Goal: Task Accomplishment & Management: Use online tool/utility

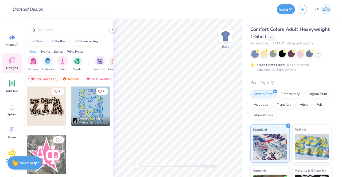
click at [112, 29] on icon at bounding box center [112, 29] width 4 height 4
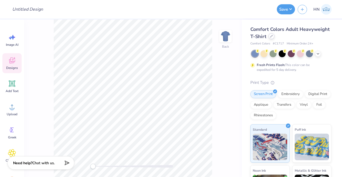
click at [303, 39] on div "Comfort Colors Adult Heavyweight T-Shirt" at bounding box center [290, 33] width 81 height 14
click at [274, 38] on div at bounding box center [271, 36] width 6 height 6
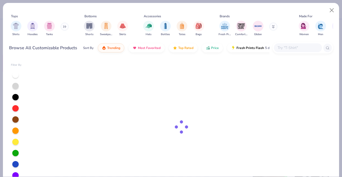
click at [288, 48] on input "text" at bounding box center [297, 48] width 41 height 6
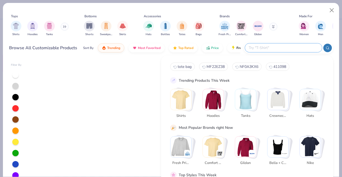
paste input "Do you have a rough price range in mind that you’d like to spend per box?"
type input "Do you have a rough price range in mind that you’d like to spend per box?"
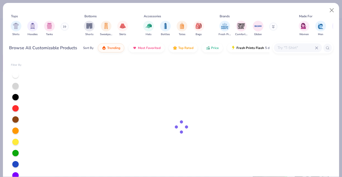
scroll to position [0, 0]
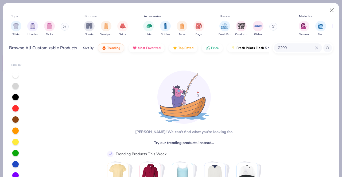
type input "G200"
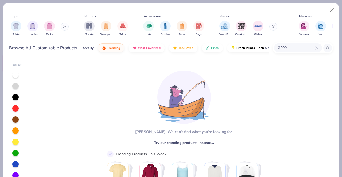
click at [324, 48] on div at bounding box center [327, 48] width 9 height 9
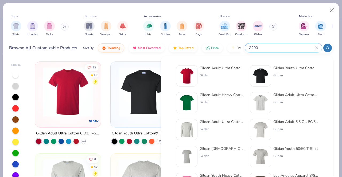
click at [193, 78] on img at bounding box center [186, 76] width 17 height 17
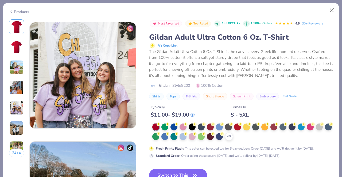
scroll to position [646, 0]
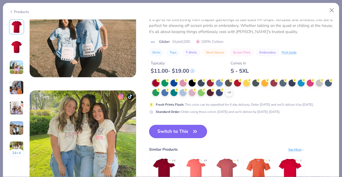
click at [180, 132] on button "Switch to This" at bounding box center [178, 131] width 58 height 13
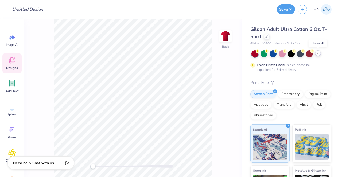
click at [317, 53] on polyline at bounding box center [318, 53] width 2 height 1
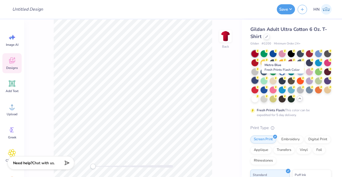
click at [258, 80] on div at bounding box center [254, 80] width 7 height 7
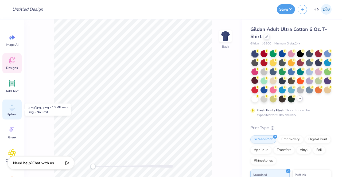
click at [9, 110] on icon at bounding box center [12, 107] width 8 height 8
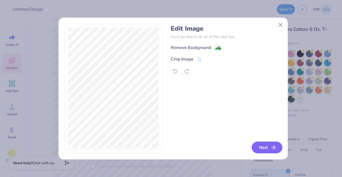
click at [265, 147] on button "Next" at bounding box center [266, 148] width 31 height 12
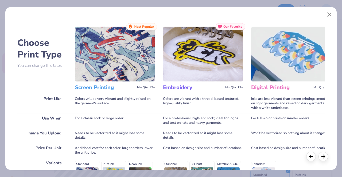
scroll to position [80, 0]
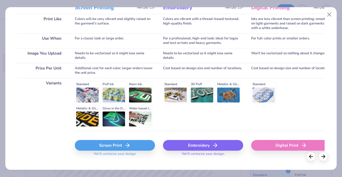
click at [111, 140] on div "Screen Print We'll vectorize your design." at bounding box center [115, 147] width 80 height 32
click at [110, 145] on div "Screen Print" at bounding box center [115, 145] width 80 height 11
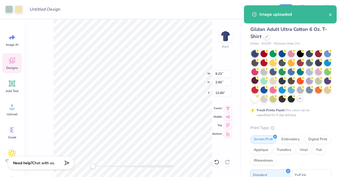
type input "6.36"
type input "1.38"
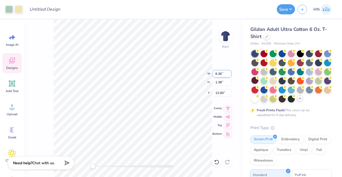
drag, startPoint x: 221, startPoint y: 74, endPoint x: 212, endPoint y: 74, distance: 8.5
click at [212, 74] on input "6.36" at bounding box center [221, 73] width 19 height 7
type input "4.00"
type input "0.87"
type input "12.25"
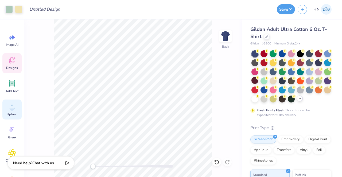
click at [223, 38] on img at bounding box center [225, 36] width 11 height 11
click at [6, 106] on div "Upload" at bounding box center [11, 110] width 19 height 20
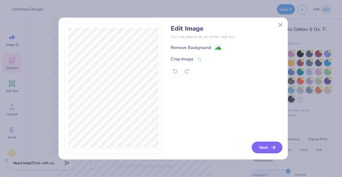
click at [266, 146] on button "Next" at bounding box center [266, 148] width 31 height 12
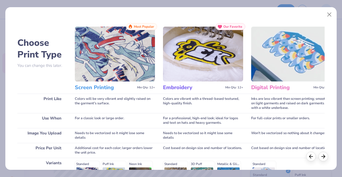
scroll to position [88, 0]
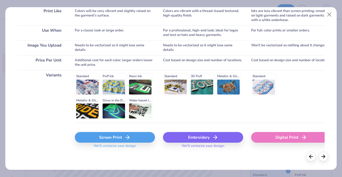
click at [108, 133] on div "Screen Print" at bounding box center [115, 137] width 80 height 11
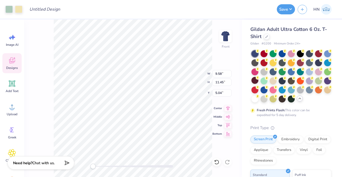
type input "9.58"
type input "11.45"
type input "11.95"
type input "14.28"
type input "3.00"
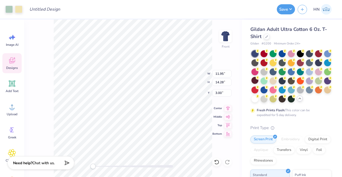
drag, startPoint x: 228, startPoint y: 108, endPoint x: 219, endPoint y: 113, distance: 10.0
click at [228, 108] on icon at bounding box center [227, 108] width 7 height 6
type input "11.32"
type input "13.53"
click at [228, 108] on icon at bounding box center [227, 107] width 3 height 5
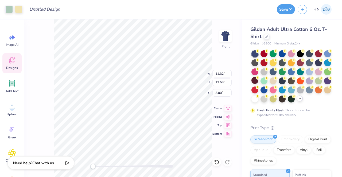
type input "11.07"
type input "13.22"
type input "3.01"
drag, startPoint x: 226, startPoint y: 105, endPoint x: 222, endPoint y: 108, distance: 4.8
click at [227, 105] on icon at bounding box center [227, 108] width 7 height 6
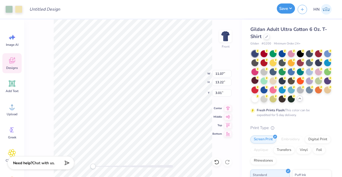
click at [294, 9] on button "Save" at bounding box center [285, 8] width 18 height 10
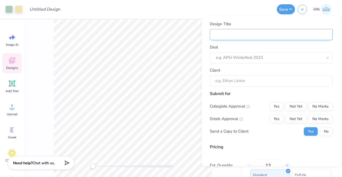
click at [258, 35] on input "Design Title" at bounding box center [271, 34] width 123 height 11
type input "G"
type input "Ge"
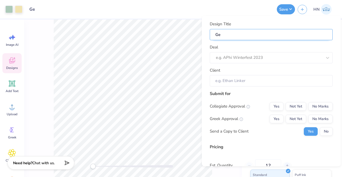
type input "Geo"
type input "Geor"
type input "[PERSON_NAME]"
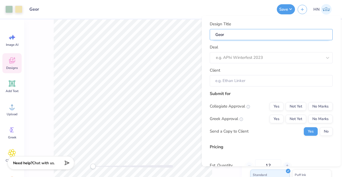
type input "[PERSON_NAME]"
type input "[US_STATE]"
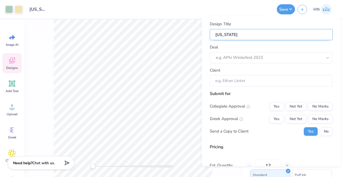
type input "[US_STATE]"
type input "[US_STATE][PERSON_NAME]"
type input "[US_STATE] Te"
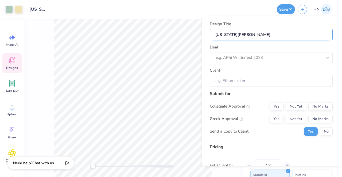
type input "[US_STATE] Te"
type input "[US_STATE] Tec"
type input "[US_STATE] Tech"
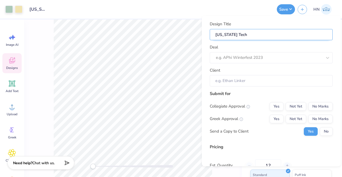
type input "[US_STATE] Tech"
type input "[US_STATE] Tech T"
type input "[US_STATE] Tech Ta"
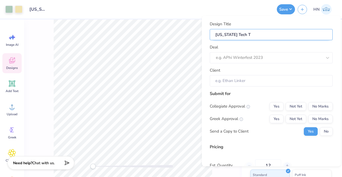
type input "[US_STATE] Tech Ta"
type input "[US_STATE] Tech Tae"
type input "[US_STATE] Tech Taek"
type input "[US_STATE] Tech Taekwo"
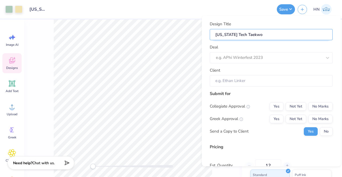
type input "[US_STATE] Tech Taekwon"
type input "[US_STATE] Tech Taekwond"
type input "[US_STATE] Tech Taekwondo"
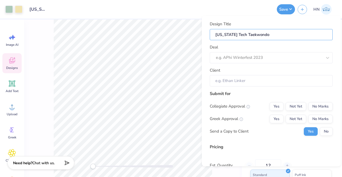
type input "[US_STATE] Tech Taekwondo"
drag, startPoint x: 264, startPoint y: 36, endPoint x: 240, endPoint y: 35, distance: 23.5
click at [240, 35] on input "[US_STATE] Tech Taekwondo" at bounding box center [271, 34] width 123 height 11
paste input "Club"
type input "[US_STATE] Tech Taekwondo Club"
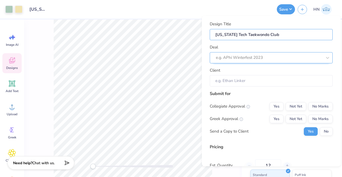
type input "[US_STATE] Tech Taekwondo Club"
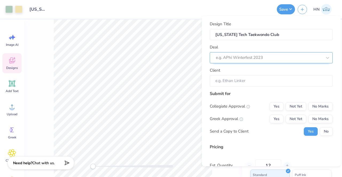
click at [230, 61] on div at bounding box center [269, 57] width 106 height 7
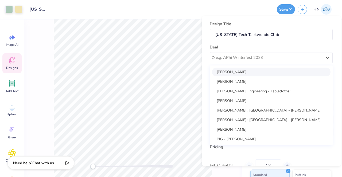
click at [228, 71] on div "[PERSON_NAME]" at bounding box center [271, 72] width 118 height 9
type input "[PERSON_NAME]"
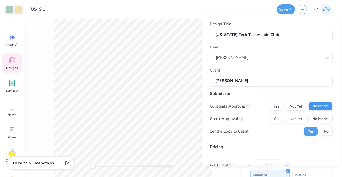
click at [315, 110] on button "No Marks" at bounding box center [320, 106] width 24 height 9
click at [313, 118] on button "No Marks" at bounding box center [320, 119] width 24 height 9
click at [325, 133] on button "No" at bounding box center [325, 132] width 13 height 9
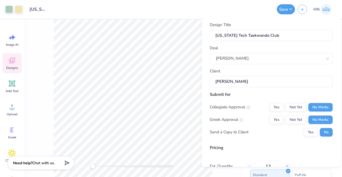
scroll to position [63, 0]
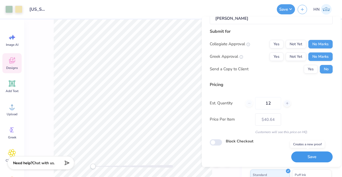
click at [301, 156] on button "Save" at bounding box center [311, 157] width 41 height 11
type input "$40.64"
